Goal: Task Accomplishment & Management: Manage account settings

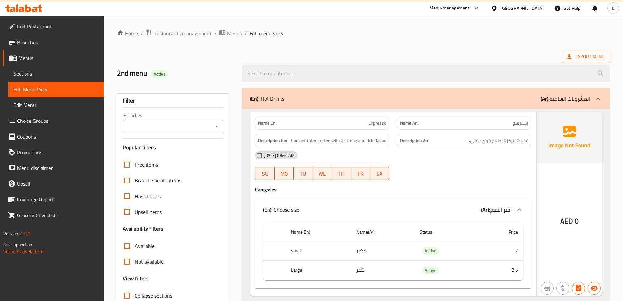
scroll to position [654, 0]
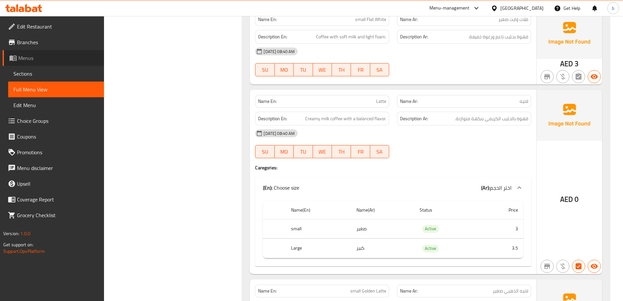
click at [53, 54] on link "Menus" at bounding box center [53, 58] width 101 height 16
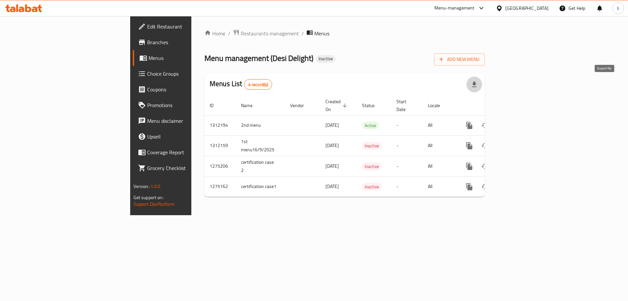
click at [478, 81] on icon "button" at bounding box center [474, 84] width 8 height 8
click at [479, 59] on span "Add New Menu" at bounding box center [459, 59] width 40 height 8
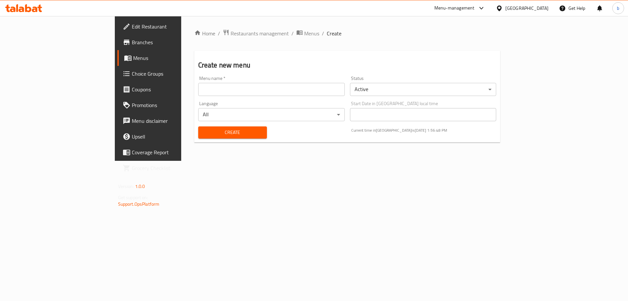
click at [247, 91] on input "text" at bounding box center [271, 89] width 147 height 13
click at [198, 91] on input "2nd menu" at bounding box center [271, 89] width 147 height 13
type input "3rd menu"
click at [203, 131] on span "Create" at bounding box center [232, 132] width 58 height 8
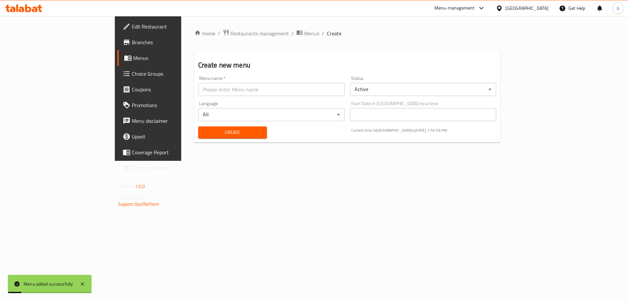
click at [133, 61] on span "Menus" at bounding box center [173, 58] width 81 height 8
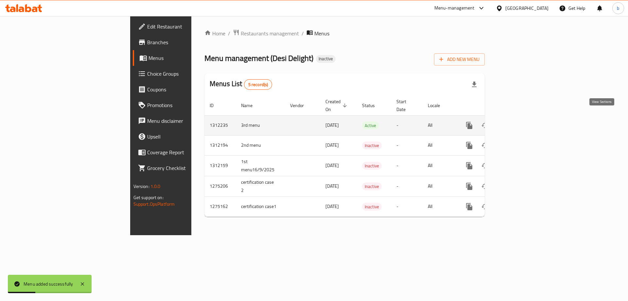
click at [520, 121] on icon "enhanced table" at bounding box center [517, 125] width 8 height 8
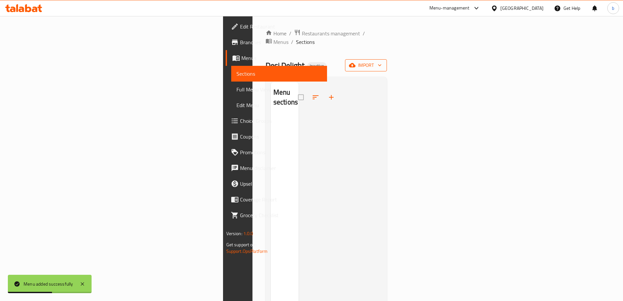
click at [356, 63] on icon "button" at bounding box center [352, 65] width 7 height 4
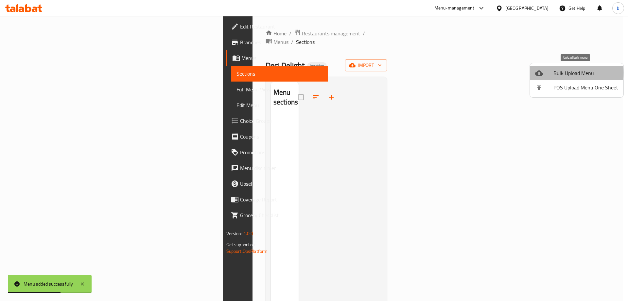
click at [572, 73] on span "Bulk Upload Menu" at bounding box center [585, 73] width 65 height 8
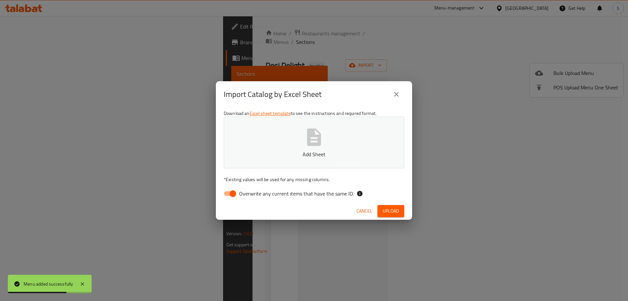
click at [315, 134] on icon "button" at bounding box center [314, 137] width 21 height 21
click at [230, 190] on input "Overwrite any current items that have the same ID." at bounding box center [232, 193] width 37 height 12
checkbox input "false"
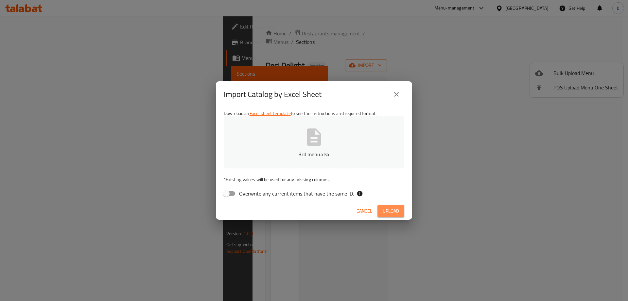
click at [396, 212] on span "Upload" at bounding box center [391, 211] width 16 height 8
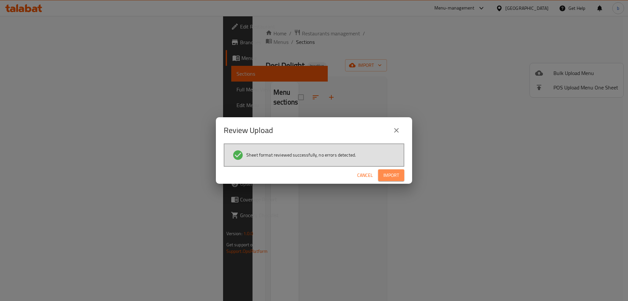
click at [396, 179] on span "Import" at bounding box center [391, 175] width 16 height 8
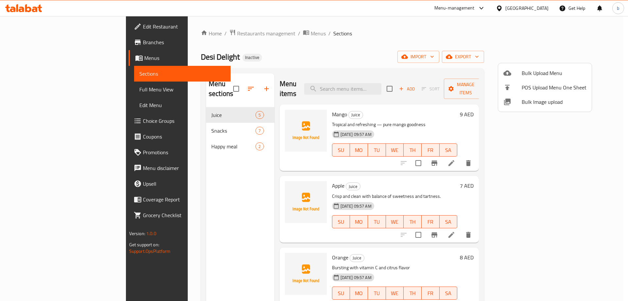
click at [204, 81] on div at bounding box center [314, 150] width 628 height 301
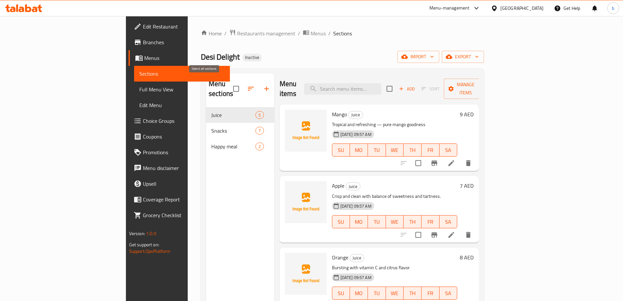
click at [229, 83] on input "checkbox" at bounding box center [236, 89] width 14 height 14
click at [134, 69] on link "Sections" at bounding box center [182, 74] width 96 height 16
click at [229, 85] on input "checkbox" at bounding box center [236, 89] width 14 height 14
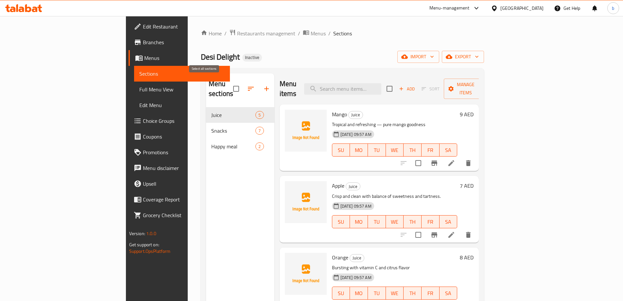
click at [229, 85] on input "checkbox" at bounding box center [236, 89] width 14 height 14
click at [247, 85] on icon "button" at bounding box center [251, 89] width 8 height 8
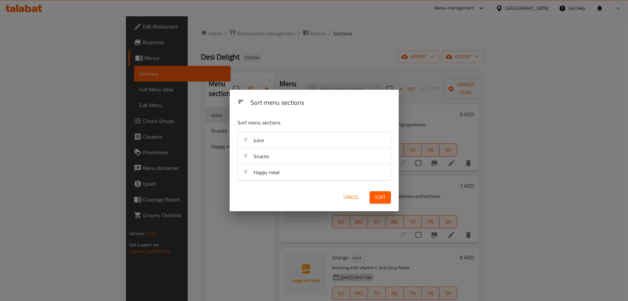
click at [353, 191] on button "Cancel" at bounding box center [351, 197] width 21 height 12
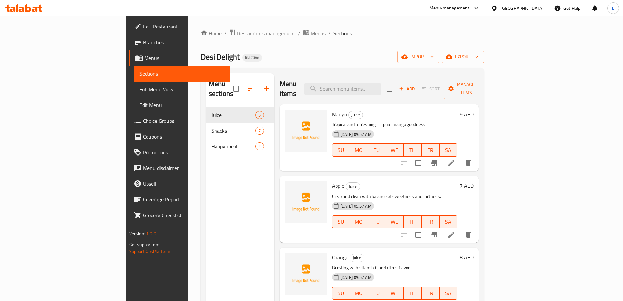
click at [229, 85] on input "checkbox" at bounding box center [236, 89] width 14 height 14
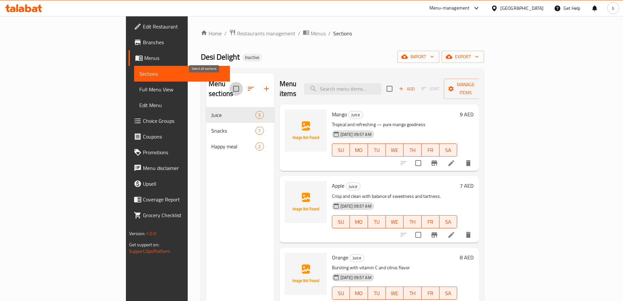
click at [229, 85] on input "checkbox" at bounding box center [236, 89] width 14 height 14
checkbox input "false"
click at [427, 51] on div "Desi Delight Inactive import export" at bounding box center [342, 57] width 283 height 12
click at [144, 54] on span "Menus" at bounding box center [184, 58] width 80 height 8
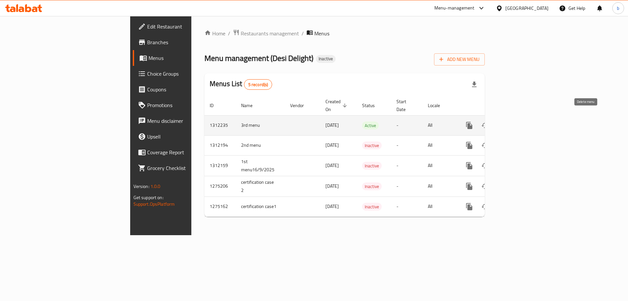
click at [503, 122] on icon "enhanced table" at bounding box center [500, 125] width 5 height 6
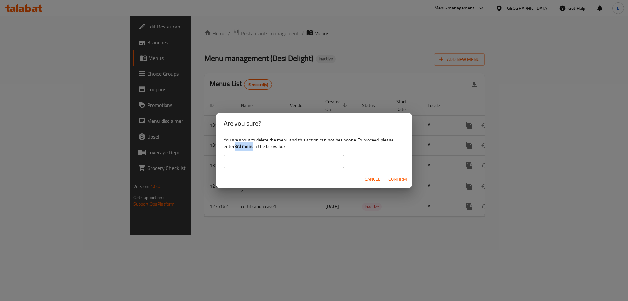
drag, startPoint x: 236, startPoint y: 146, endPoint x: 254, endPoint y: 148, distance: 17.9
click at [253, 148] on b "3rd menu" at bounding box center [244, 146] width 19 height 9
copy b "3rd menu"
click at [265, 162] on input "text" at bounding box center [284, 161] width 120 height 13
paste input "3rd menu"
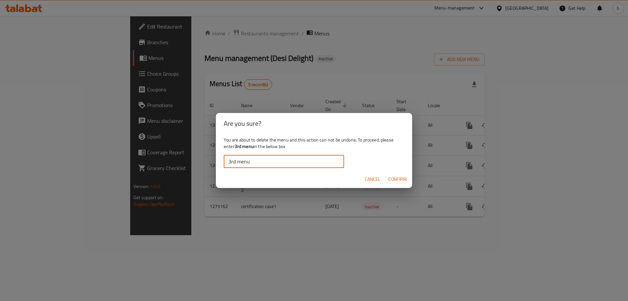
type input "3rd menu"
click at [392, 178] on span "Confirm" at bounding box center [397, 179] width 19 height 8
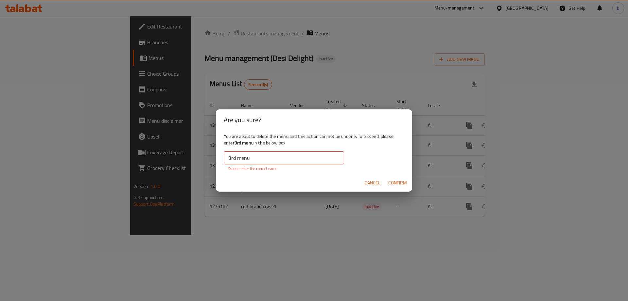
click at [306, 160] on input "3rd menu" at bounding box center [284, 157] width 120 height 13
click at [229, 161] on input "3rd menu" at bounding box center [284, 157] width 120 height 13
click at [400, 178] on button "Confirm" at bounding box center [398, 183] width 24 height 12
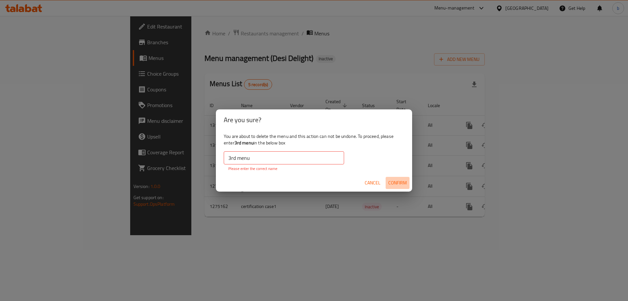
click at [400, 178] on button "Confirm" at bounding box center [398, 183] width 24 height 12
click at [371, 184] on span "Cancel" at bounding box center [373, 183] width 16 height 8
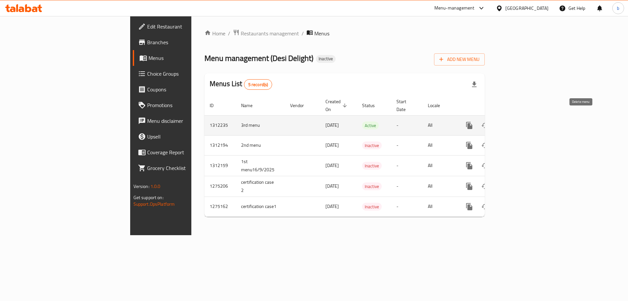
click at [503, 122] on icon "enhanced table" at bounding box center [500, 125] width 5 height 6
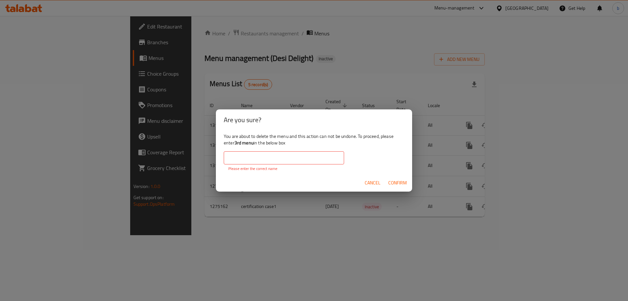
click at [267, 154] on input "text" at bounding box center [284, 157] width 120 height 13
drag, startPoint x: 235, startPoint y: 143, endPoint x: 254, endPoint y: 146, distance: 19.3
click at [254, 146] on div "You are about to delete the menu and this action can not be undone. To proceed,…" at bounding box center [314, 152] width 196 height 44
copy b "3rd menu"
click at [256, 161] on input "text" at bounding box center [284, 157] width 120 height 13
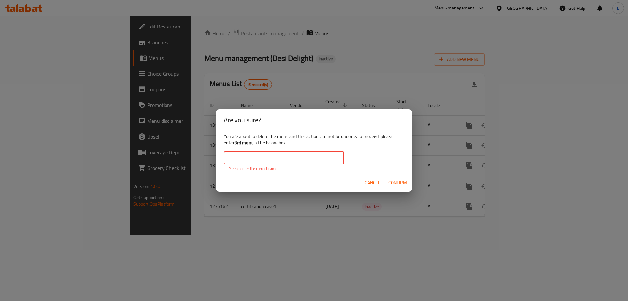
paste input "3rd menu"
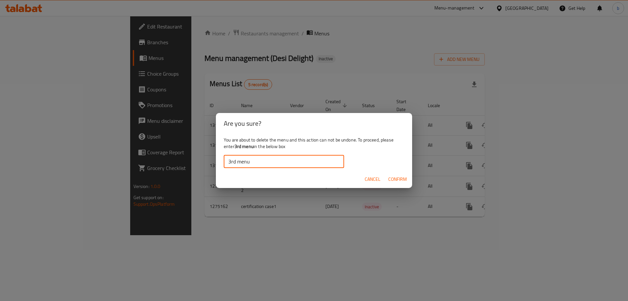
click at [400, 181] on span "Confirm" at bounding box center [397, 179] width 19 height 8
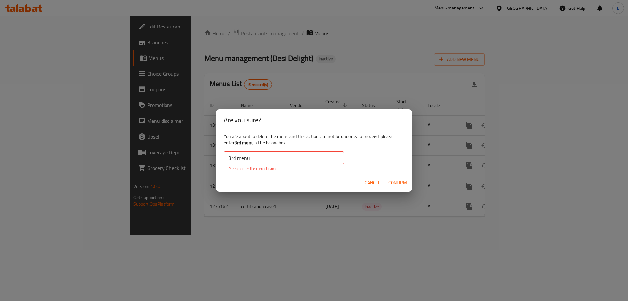
click at [400, 181] on span "Confirm" at bounding box center [397, 183] width 19 height 8
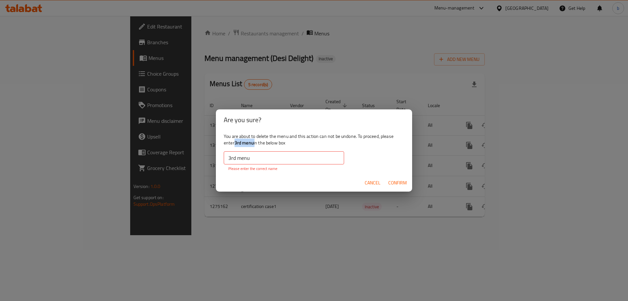
drag, startPoint x: 235, startPoint y: 144, endPoint x: 255, endPoint y: 146, distance: 19.7
click at [255, 146] on div "You are about to delete the menu and this action can not be undone. To proceed,…" at bounding box center [314, 152] width 196 height 44
click at [271, 158] on input "3rd menu" at bounding box center [284, 157] width 120 height 13
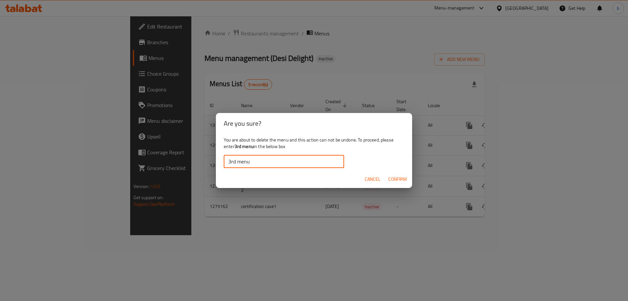
type input "3rd menu"
click at [395, 180] on span "Confirm" at bounding box center [397, 179] width 19 height 8
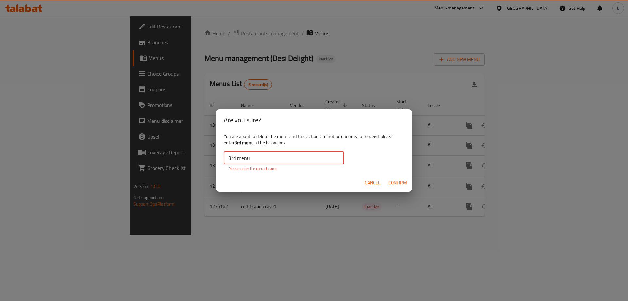
click at [280, 157] on input "3rd menu" at bounding box center [284, 157] width 120 height 13
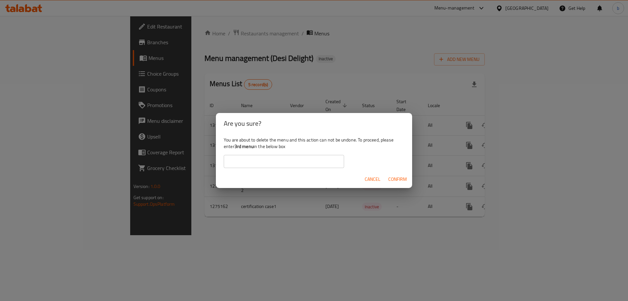
click at [272, 97] on div "Are you sure? You are about to delete the menu and this action can not be undon…" at bounding box center [314, 150] width 628 height 301
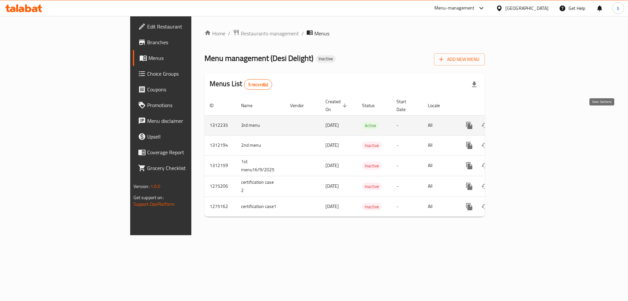
click at [520, 121] on icon "enhanced table" at bounding box center [517, 125] width 8 height 8
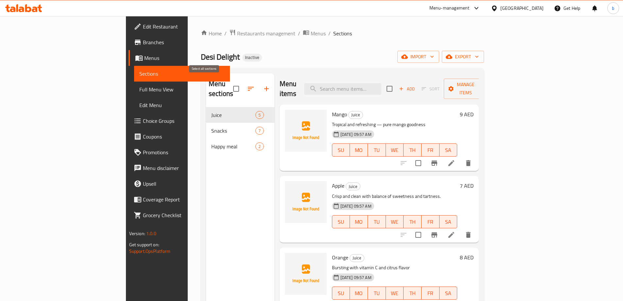
click at [229, 87] on input "checkbox" at bounding box center [236, 89] width 14 height 14
checkbox input "true"
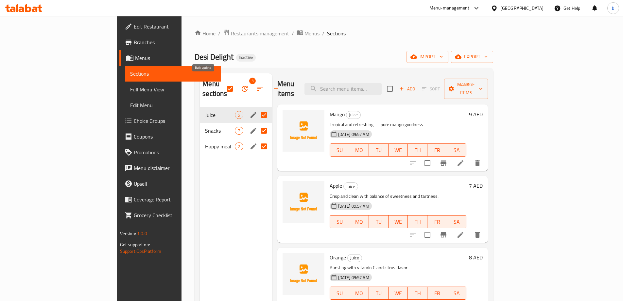
click at [241, 85] on icon "button" at bounding box center [245, 89] width 8 height 8
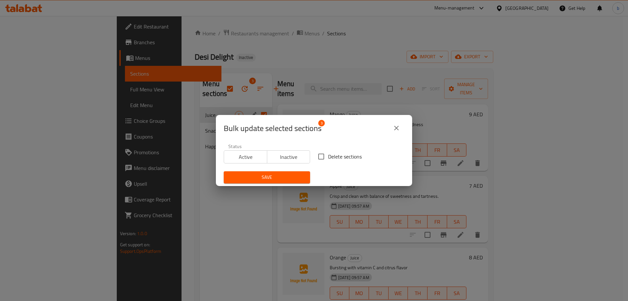
click at [322, 157] on input "Delete sections" at bounding box center [321, 156] width 14 height 14
checkbox input "true"
click at [292, 172] on button "Save" at bounding box center [267, 177] width 86 height 12
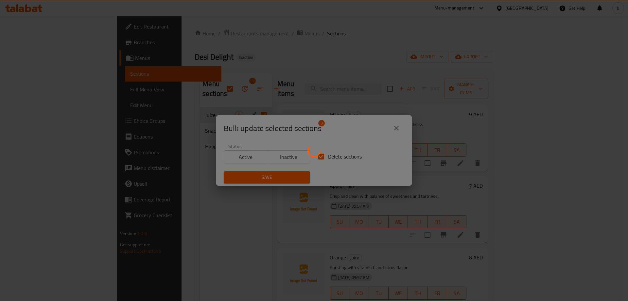
checkbox input "false"
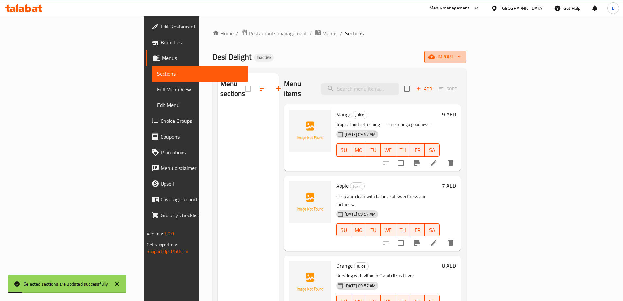
click at [435, 56] on icon "button" at bounding box center [431, 57] width 7 height 4
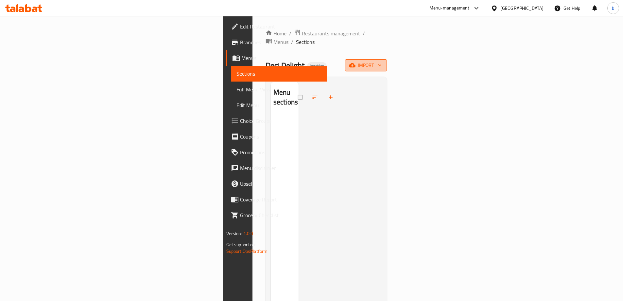
click at [382, 61] on span "import" at bounding box center [365, 65] width 31 height 8
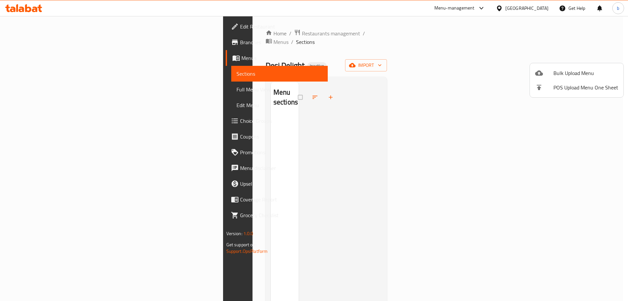
click at [567, 72] on span "Bulk Upload Menu" at bounding box center [585, 73] width 65 height 8
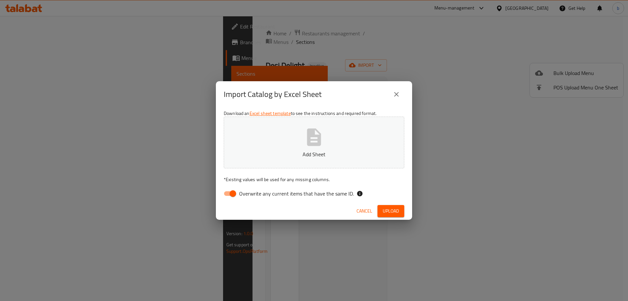
click at [325, 150] on p "Add Sheet" at bounding box center [314, 154] width 160 height 8
click at [233, 191] on input "Overwrite any current items that have the same ID." at bounding box center [232, 193] width 37 height 12
checkbox input "false"
click at [389, 210] on span "Upload" at bounding box center [391, 211] width 16 height 8
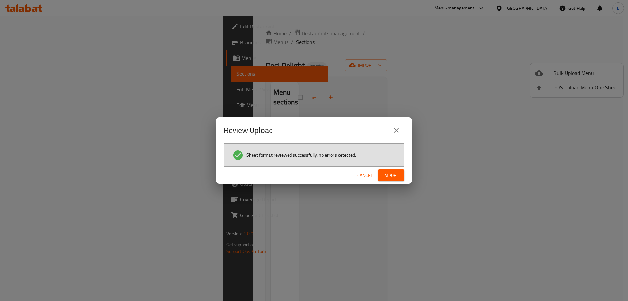
click at [391, 173] on span "Import" at bounding box center [391, 175] width 16 height 8
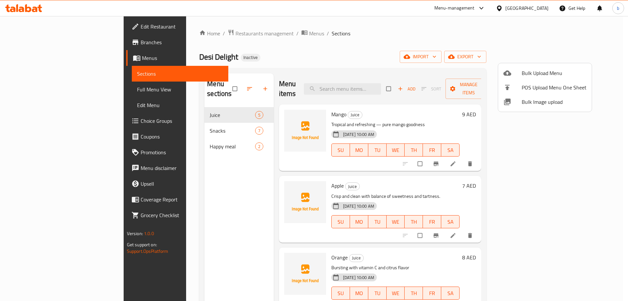
click at [202, 86] on div at bounding box center [314, 150] width 628 height 301
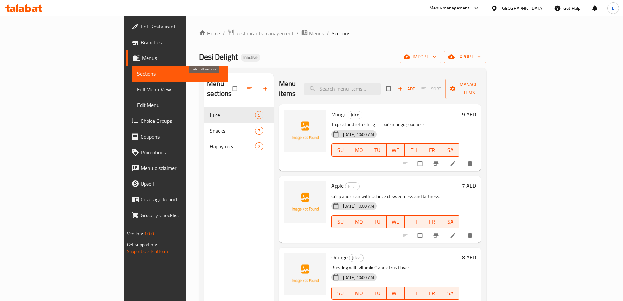
click at [229, 84] on input "checkbox" at bounding box center [236, 88] width 14 height 12
click at [242, 91] on span at bounding box center [250, 88] width 16 height 14
click at [307, 65] on div "Home / Restaurants management / Menus / Sections Desi Delight Inactive import e…" at bounding box center [342, 204] width 287 height 350
click at [204, 153] on div "Menu sections Juice 5 Snacks 7 Happy meal 2" at bounding box center [238, 223] width 69 height 301
click at [229, 82] on input "checkbox" at bounding box center [236, 88] width 14 height 12
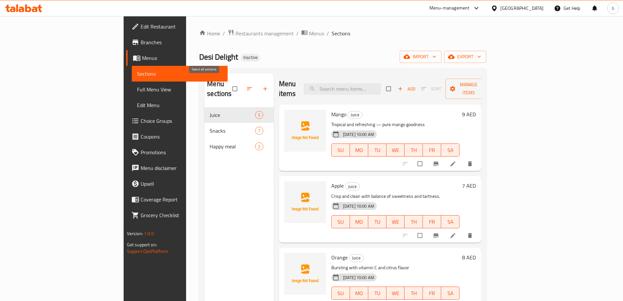
click at [229, 82] on input "checkbox" at bounding box center [236, 88] width 14 height 12
checkbox input "false"
click at [486, 62] on div "Desi Delight Inactive import export" at bounding box center [342, 57] width 287 height 12
click at [396, 84] on input "checkbox" at bounding box center [389, 88] width 14 height 12
checkbox input "true"
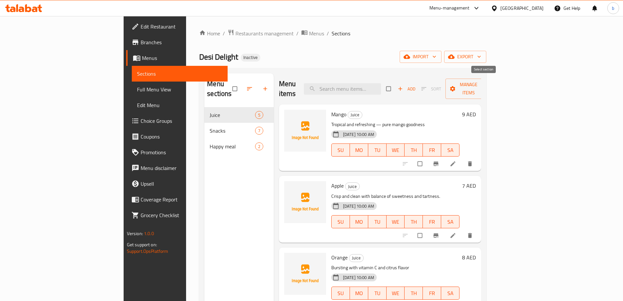
checkbox input "true"
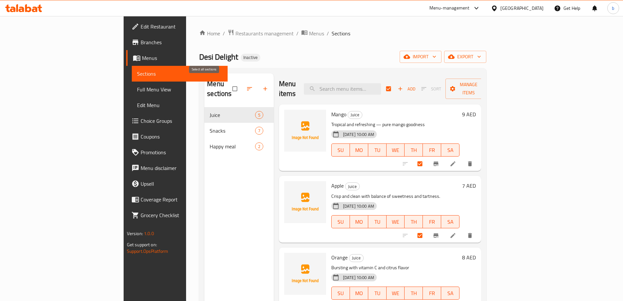
click at [229, 83] on input "checkbox" at bounding box center [236, 88] width 14 height 12
checkbox input "false"
click at [204, 169] on div "Menu sections Juice 5 Snacks 7 Happy meal 2" at bounding box center [238, 223] width 69 height 301
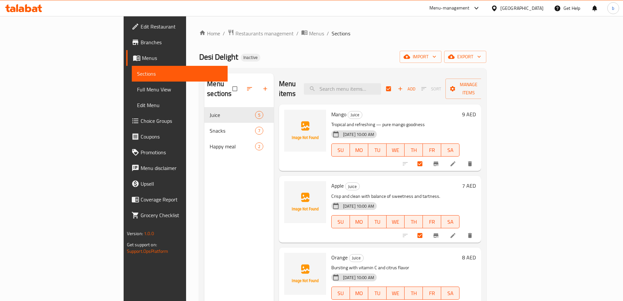
click at [204, 169] on div "Menu sections Juice 5 Snacks 7 Happy meal 2" at bounding box center [238, 223] width 69 height 301
click at [229, 83] on input "checkbox" at bounding box center [236, 88] width 14 height 12
checkbox input "true"
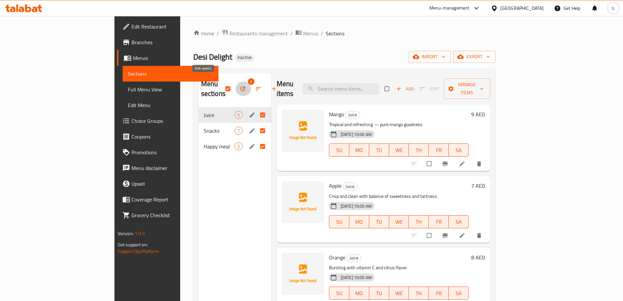
click at [239, 86] on icon "button" at bounding box center [242, 88] width 7 height 7
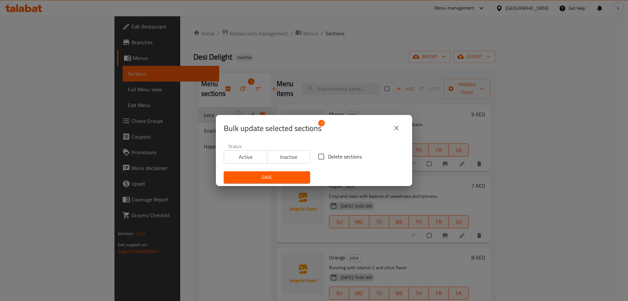
click at [323, 157] on input "Delete sections" at bounding box center [321, 156] width 14 height 14
checkbox input "true"
click at [287, 179] on span "Save" at bounding box center [267, 177] width 76 height 8
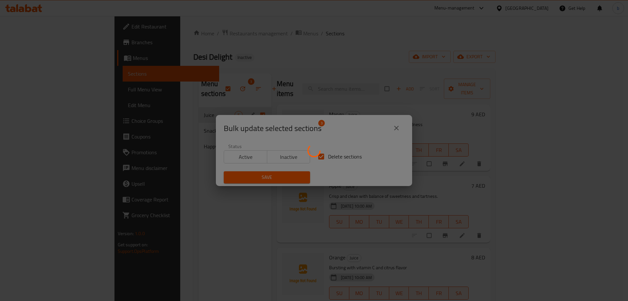
checkbox input "false"
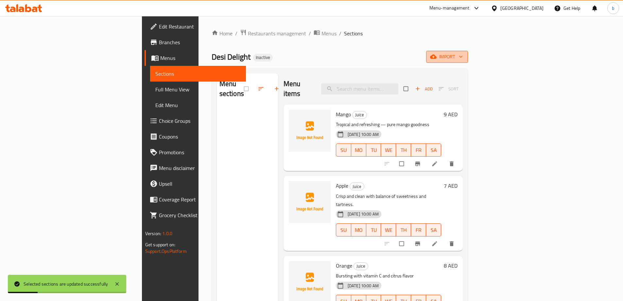
click at [437, 58] on icon "button" at bounding box center [433, 57] width 7 height 4
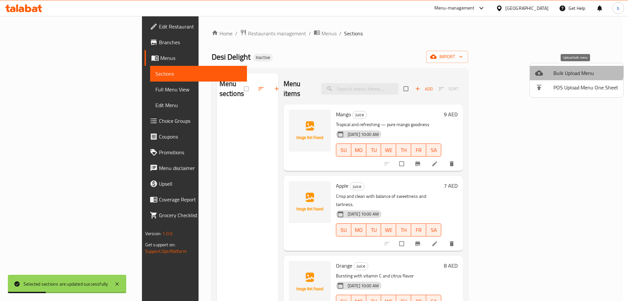
click at [570, 69] on span "Bulk Upload Menu" at bounding box center [585, 73] width 65 height 8
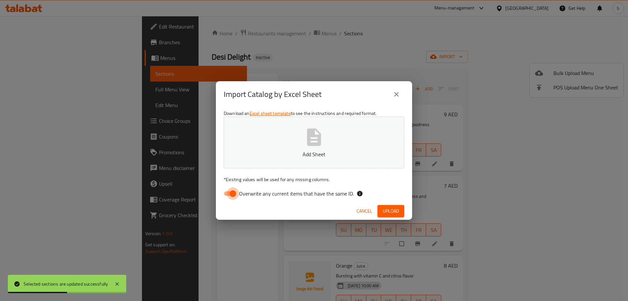
click at [234, 192] on input "Overwrite any current items that have the same ID." at bounding box center [232, 193] width 37 height 12
checkbox input "false"
click at [295, 152] on p "Add Sheet" at bounding box center [314, 154] width 160 height 8
click at [397, 214] on span "Upload" at bounding box center [391, 211] width 16 height 8
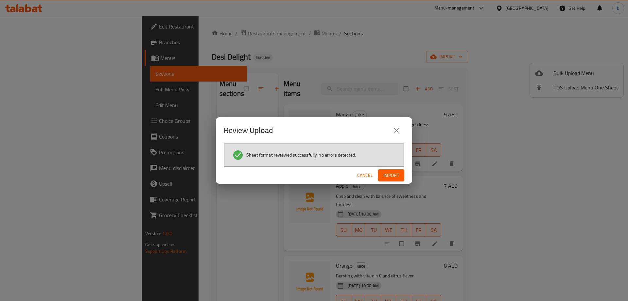
click at [389, 174] on span "Import" at bounding box center [391, 175] width 16 height 8
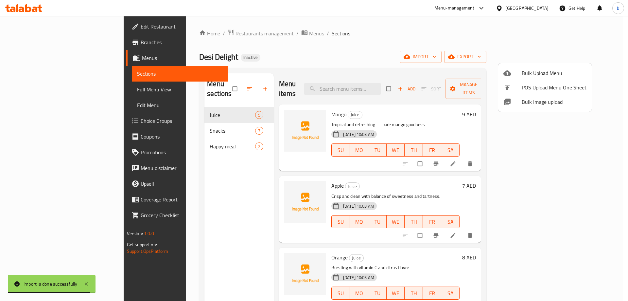
click at [64, 90] on div at bounding box center [314, 150] width 628 height 301
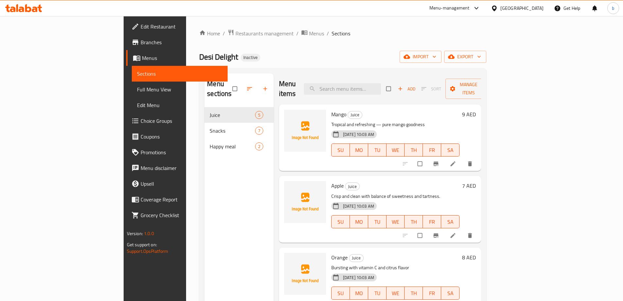
click at [137, 86] on span "Full Menu View" at bounding box center [179, 89] width 85 height 8
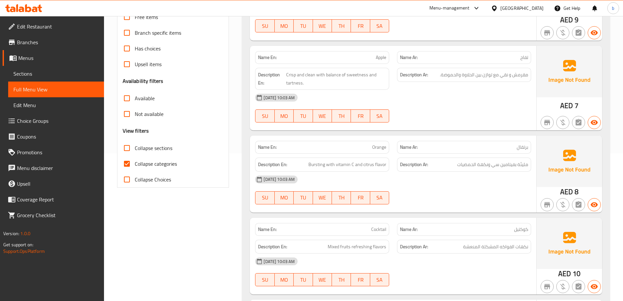
scroll to position [164, 0]
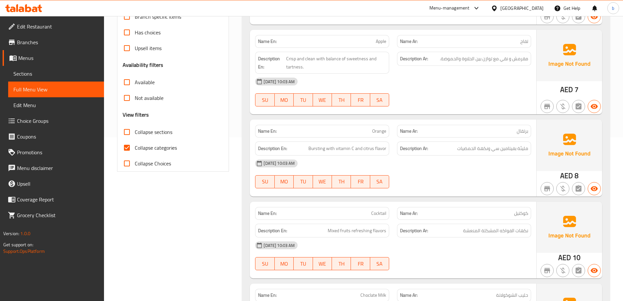
click at [150, 148] on span "Collapse categories" at bounding box center [156, 148] width 42 height 8
click at [135, 148] on input "Collapse categories" at bounding box center [127, 148] width 16 height 16
checkbox input "false"
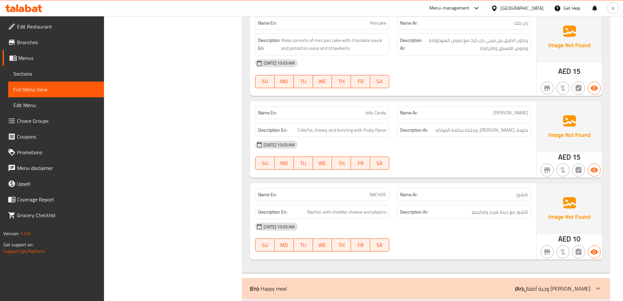
scroll to position [883, 0]
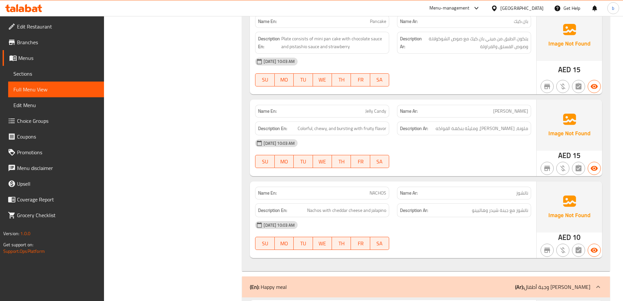
click at [221, 298] on div "Filter Branches Branches Popular filters Free items Branch specific items Has c…" at bounding box center [175, 4] width 125 height 1606
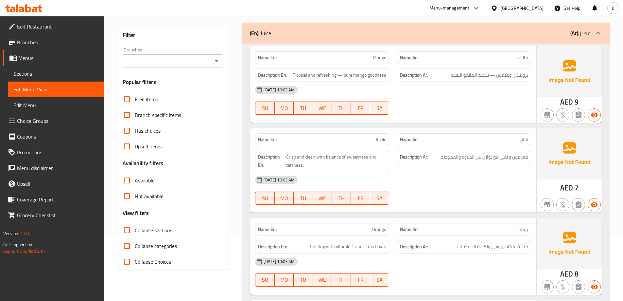
scroll to position [0, 0]
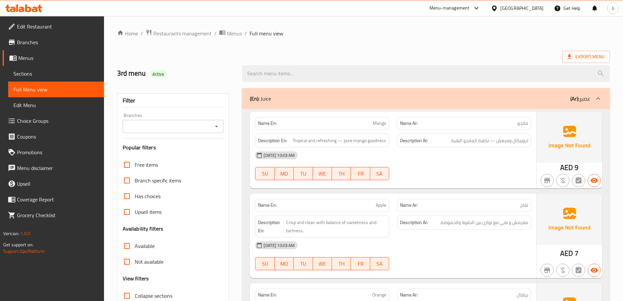
click at [576, 54] on span "Export Menu" at bounding box center [585, 57] width 37 height 8
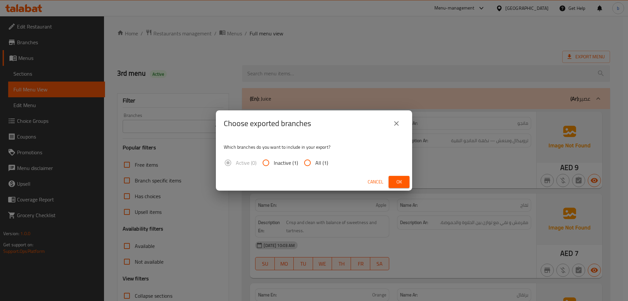
click at [317, 159] on span "All (1)" at bounding box center [321, 163] width 13 height 8
click at [315, 159] on input "All (1)" at bounding box center [308, 163] width 16 height 16
radio input "true"
click at [402, 177] on button "Ok" at bounding box center [399, 182] width 21 height 12
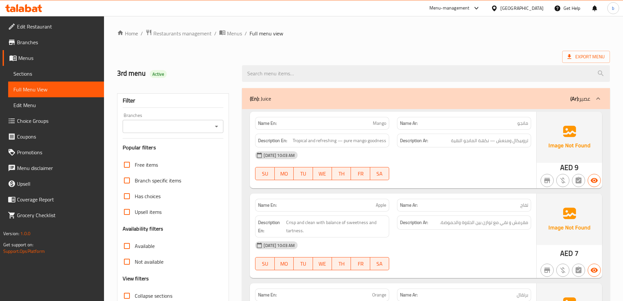
click at [454, 33] on ol "Home / Restaurants management / Menus / Full menu view" at bounding box center [363, 33] width 493 height 9
